Goal: Complete application form

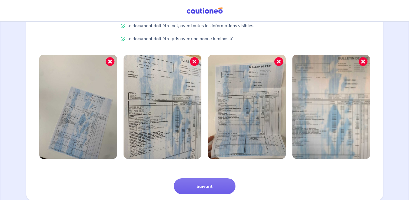
scroll to position [135, 0]
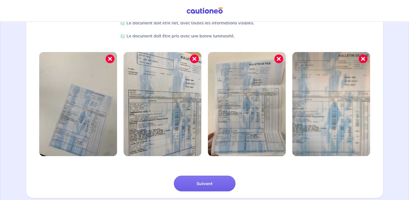
click at [85, 135] on img at bounding box center [78, 104] width 78 height 104
click at [91, 123] on img at bounding box center [78, 104] width 78 height 104
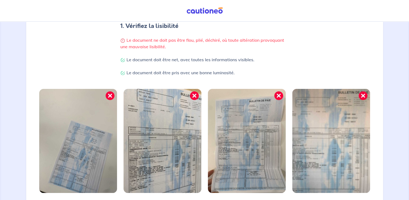
scroll to position [56, 0]
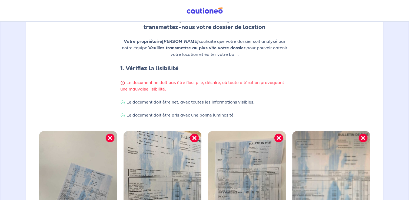
click at [92, 123] on div "Sébastien, Riveau transmettez-nous votre dossier de location Votre propriétaire…" at bounding box center [204, 51] width 351 height 146
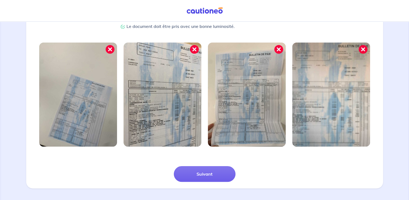
scroll to position [146, 0]
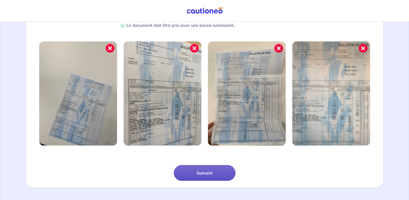
click at [215, 174] on button "Suivant" at bounding box center [205, 173] width 62 height 16
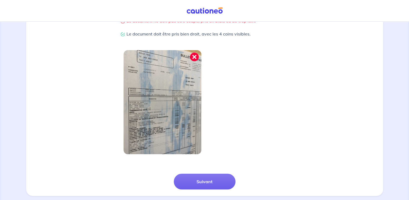
scroll to position [126, 0]
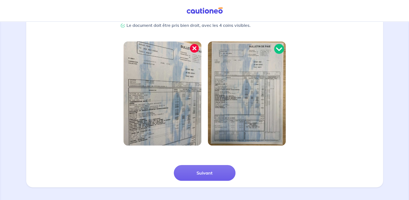
click at [164, 107] on img at bounding box center [163, 93] width 78 height 104
click at [206, 174] on button "Suivant" at bounding box center [205, 173] width 62 height 16
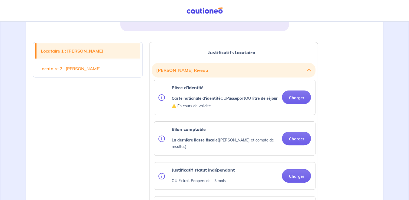
scroll to position [138, 0]
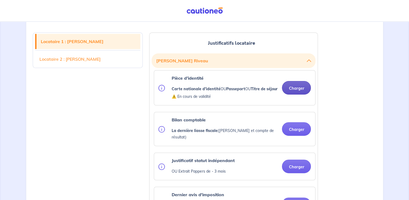
click at [295, 91] on button "Charger" at bounding box center [296, 88] width 29 height 14
click at [296, 91] on button "Charger" at bounding box center [296, 88] width 29 height 14
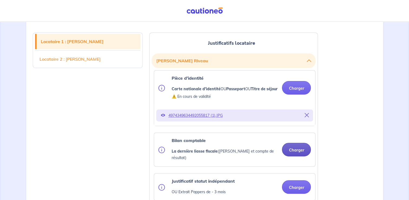
click at [293, 153] on button "Charger" at bounding box center [296, 150] width 29 height 14
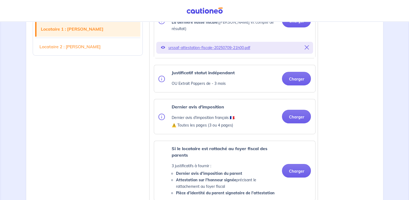
scroll to position [274, 0]
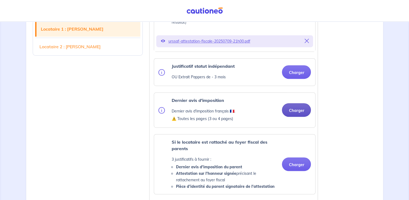
click at [301, 113] on button "Charger" at bounding box center [296, 110] width 29 height 14
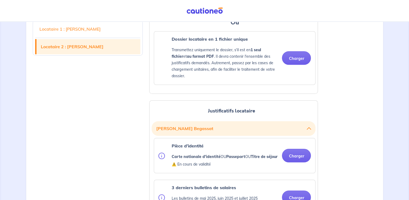
scroll to position [571, 0]
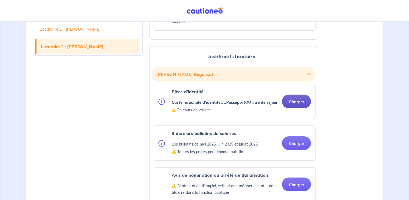
click at [290, 102] on button "Charger" at bounding box center [296, 101] width 29 height 14
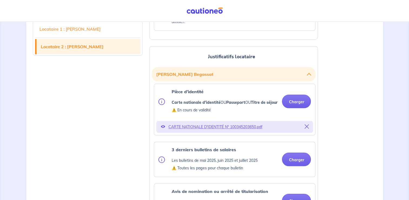
click at [225, 130] on span "CARTE NATIONALE D'IDENTITÉ N° 100345203650.pdf" at bounding box center [234, 127] width 133 height 8
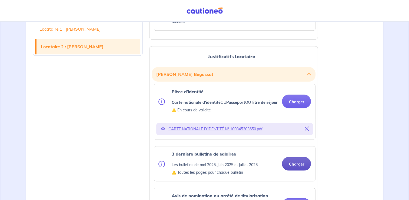
click at [301, 170] on button "Charger" at bounding box center [296, 164] width 29 height 14
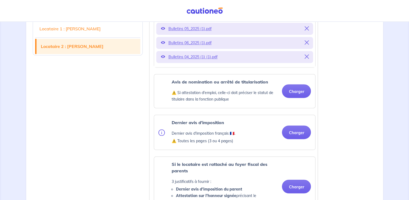
scroll to position [761, 0]
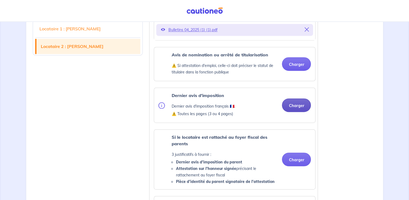
click at [295, 112] on button "Charger" at bounding box center [296, 105] width 29 height 14
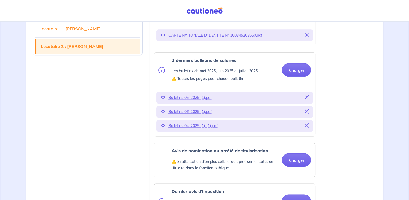
scroll to position [652, 0]
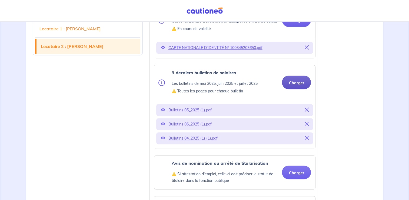
click at [294, 86] on button "Charger" at bounding box center [296, 82] width 29 height 14
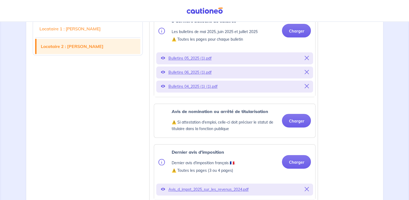
scroll to position [707, 0]
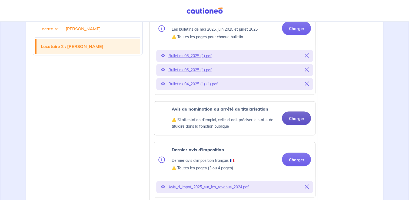
click at [296, 125] on button "Charger" at bounding box center [296, 118] width 29 height 14
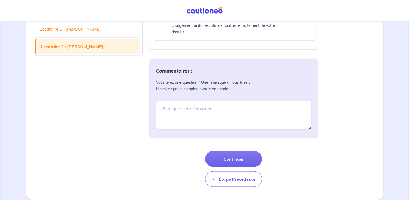
scroll to position [1068, 0]
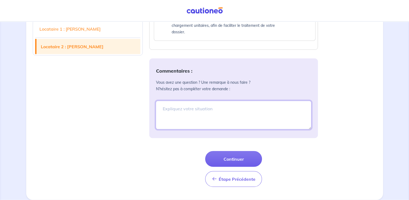
click at [174, 107] on textarea at bounding box center [234, 115] width 156 height 29
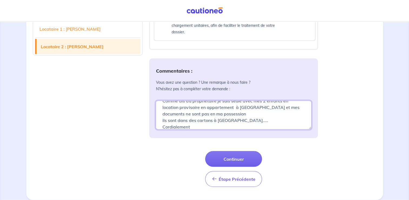
scroll to position [21, 0]
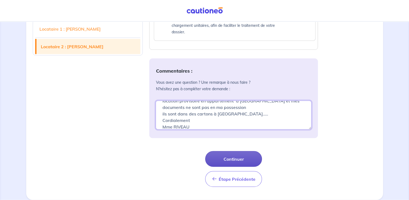
type textarea "Bonjour Comme dis au propriétaire je suis seule avec mes 2 enfants en location …"
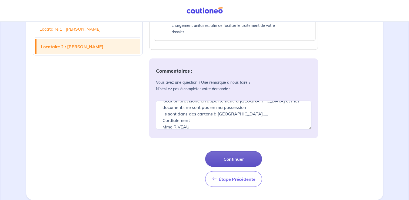
click at [222, 158] on button "Continuer" at bounding box center [233, 159] width 57 height 16
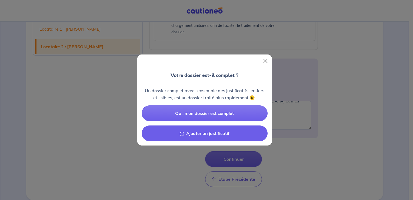
click at [212, 133] on span "Ajouter un justificatif" at bounding box center [207, 132] width 43 height 5
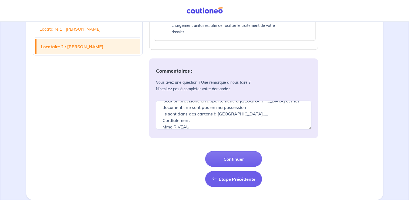
click at [224, 183] on button "Étape Précédente Étape Précédente" at bounding box center [233, 179] width 57 height 16
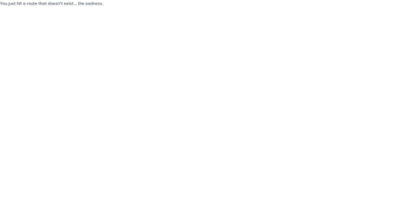
click at [70, 4] on p "You just hit a route that doesn't exist... the sadness." at bounding box center [206, 3] width 413 height 6
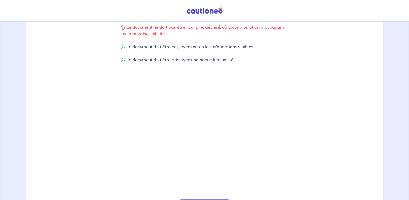
scroll to position [146, 0]
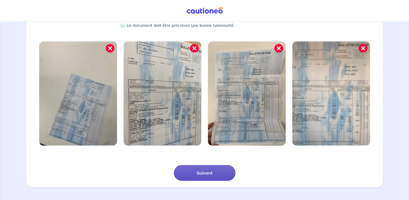
click at [203, 173] on button "Suivant" at bounding box center [205, 173] width 62 height 16
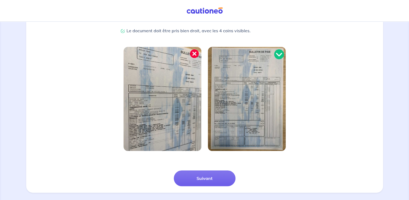
scroll to position [126, 0]
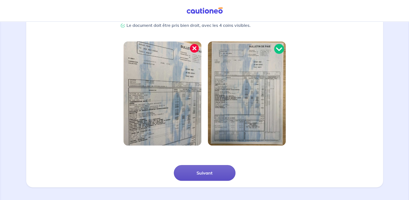
click at [204, 172] on button "Suivant" at bounding box center [205, 173] width 62 height 16
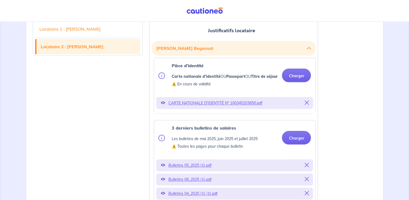
scroll to position [595, 0]
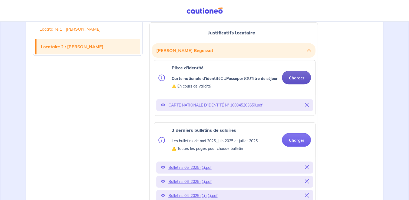
click at [304, 81] on button "Charger" at bounding box center [296, 78] width 29 height 14
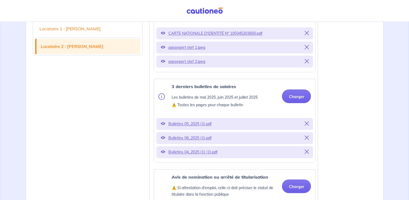
scroll to position [676, 0]
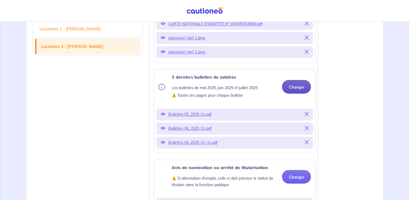
click at [298, 93] on button "Charger" at bounding box center [296, 87] width 29 height 14
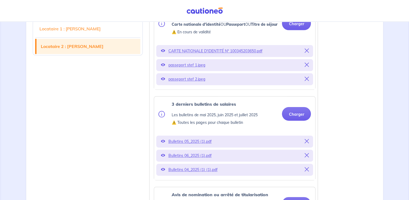
scroll to position [703, 0]
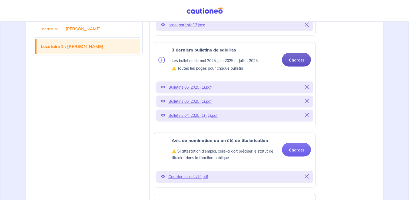
click at [301, 66] on button "Charger" at bounding box center [296, 60] width 29 height 14
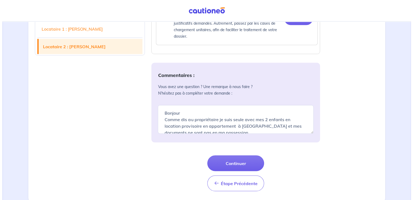
scroll to position [1064, 0]
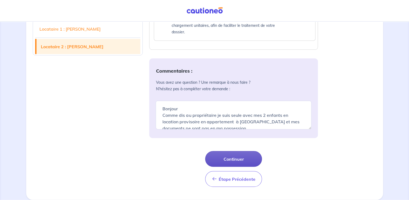
click at [234, 161] on button "Continuer" at bounding box center [233, 159] width 57 height 16
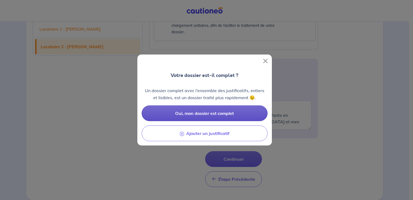
click at [185, 113] on span "Oui, mon dossier est complet" at bounding box center [204, 112] width 59 height 5
